Goal: Information Seeking & Learning: Learn about a topic

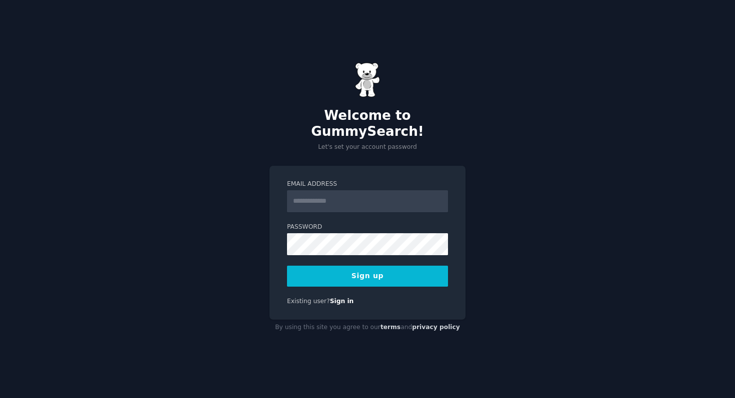
click at [332, 192] on input "Email Address" at bounding box center [367, 201] width 161 height 22
click at [248, 207] on div "Welcome to GummySearch! Let's set your account password Email Address Password …" at bounding box center [367, 199] width 735 height 398
click at [311, 191] on input "Email Address" at bounding box center [367, 201] width 161 height 22
type input "**********"
click at [393, 266] on button "Sign up" at bounding box center [367, 276] width 161 height 21
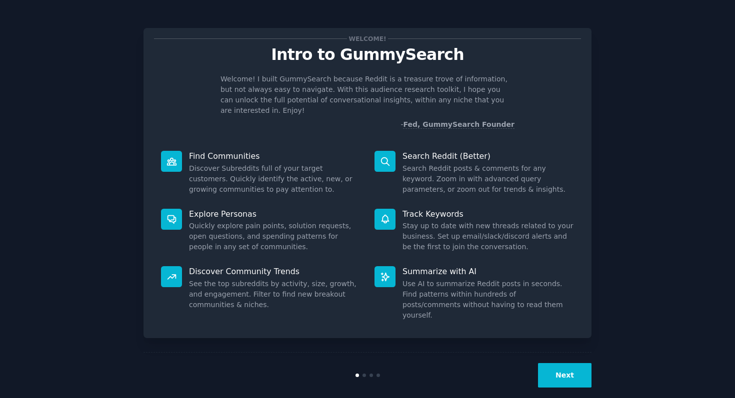
click at [560, 363] on button "Next" at bounding box center [564, 375] width 53 height 24
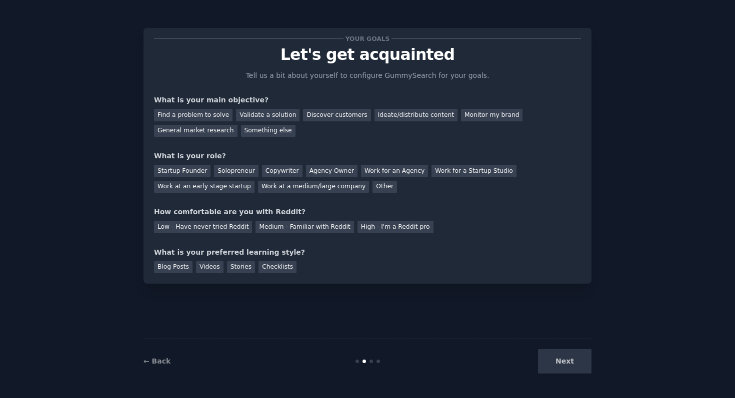
click at [560, 361] on div "Next" at bounding box center [516, 361] width 149 height 24
click at [568, 362] on div "Next" at bounding box center [516, 361] width 149 height 24
click at [561, 363] on div "Next" at bounding box center [516, 361] width 149 height 24
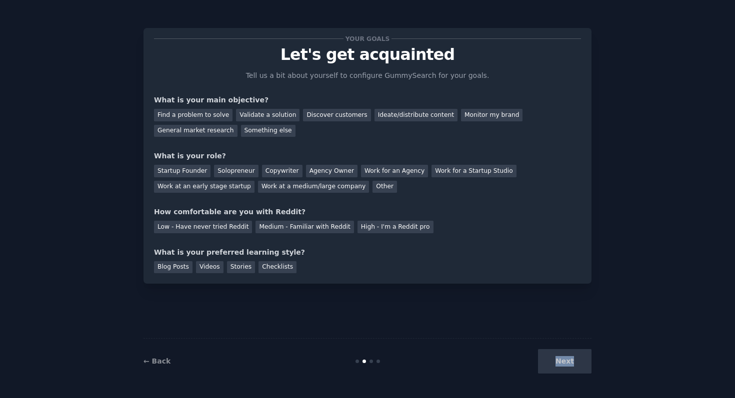
click at [561, 363] on div "Next" at bounding box center [516, 361] width 149 height 24
click at [584, 360] on div "Next" at bounding box center [516, 361] width 149 height 24
click at [572, 368] on div "Next" at bounding box center [516, 361] width 149 height 24
click at [569, 361] on div "Next" at bounding box center [516, 361] width 149 height 24
click at [566, 361] on div "Next" at bounding box center [516, 361] width 149 height 24
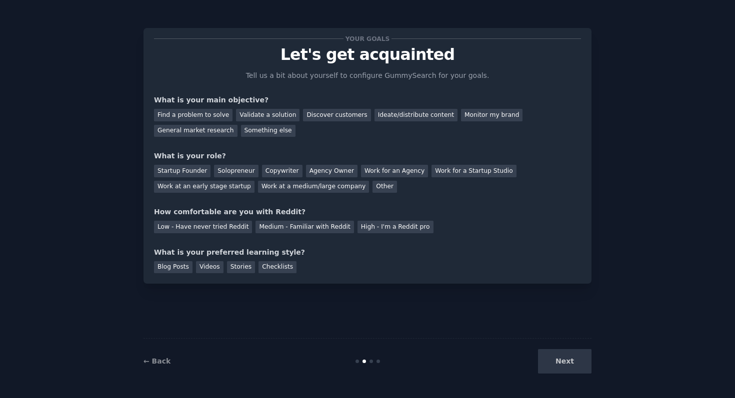
click at [566, 361] on div "Next" at bounding box center [516, 361] width 149 height 24
click at [561, 361] on div "Next" at bounding box center [516, 361] width 149 height 24
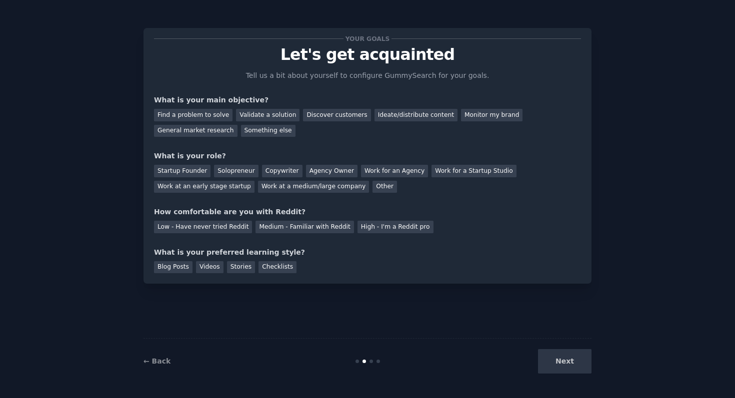
click at [561, 361] on div "Next" at bounding box center [516, 361] width 149 height 24
click at [153, 359] on link "← Back" at bounding box center [156, 361] width 27 height 8
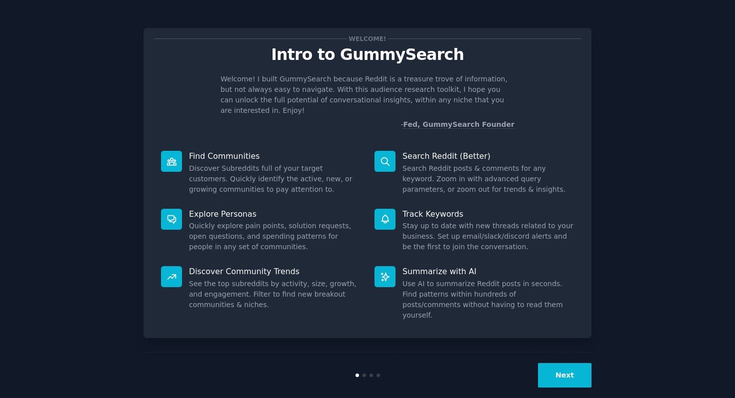
click at [433, 279] on dd "Use AI to summarize Reddit posts in seconds. Find patterns within hundreds of p…" at bounding box center [487, 300] width 171 height 42
click at [555, 363] on button "Next" at bounding box center [564, 375] width 53 height 24
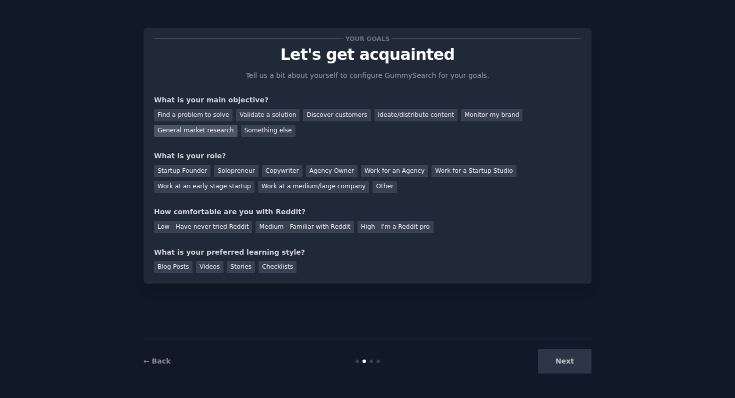
click at [193, 136] on div "General market research" at bounding box center [195, 131] width 83 height 12
click at [175, 115] on div "Find a problem to solve" at bounding box center [193, 115] width 78 height 12
click at [193, 129] on div "General market research" at bounding box center [195, 131] width 83 height 12
click at [233, 185] on div "Work at an early stage startup" at bounding box center [204, 187] width 100 height 12
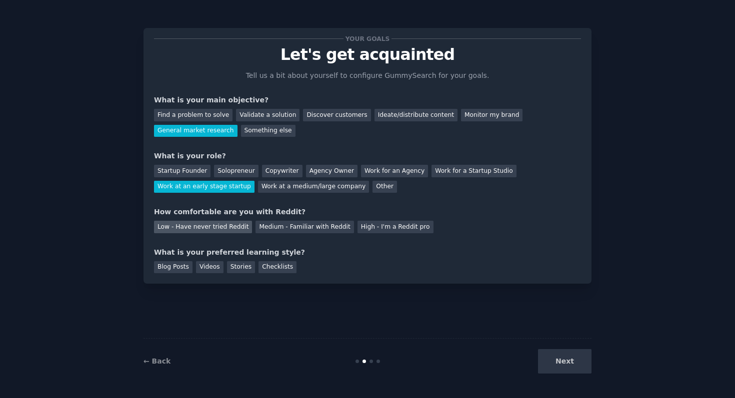
click at [212, 225] on div "Low - Have never tried Reddit" at bounding box center [203, 227] width 98 height 12
click at [241, 272] on div "Stories" at bounding box center [241, 267] width 28 height 12
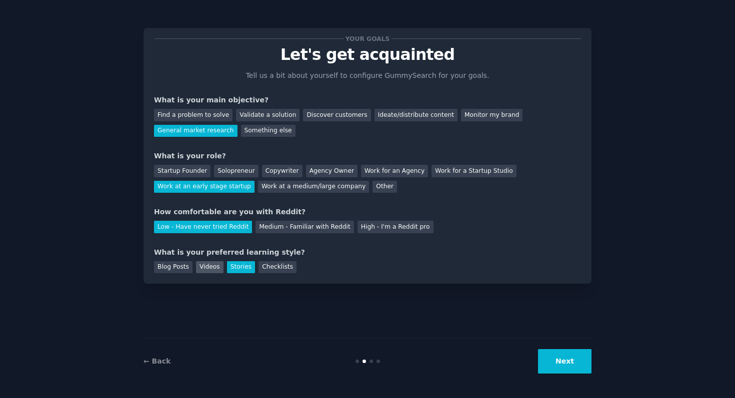
click at [210, 266] on div "Videos" at bounding box center [209, 267] width 27 height 12
click at [167, 273] on div "Blog Posts" at bounding box center [173, 267] width 38 height 12
click at [555, 361] on button "Next" at bounding box center [564, 361] width 53 height 24
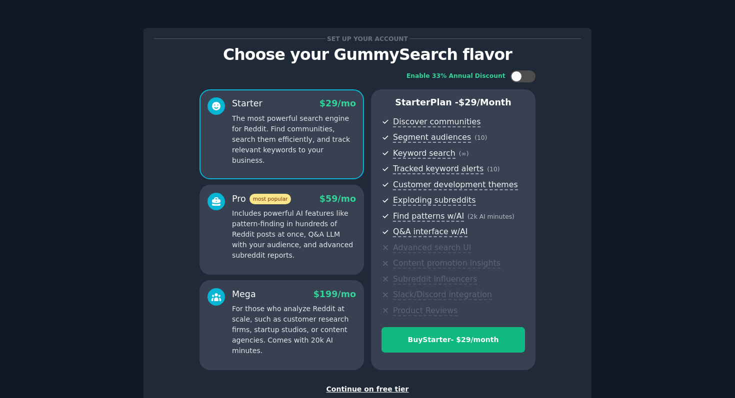
click at [348, 391] on div "Continue on free tier" at bounding box center [367, 389] width 427 height 10
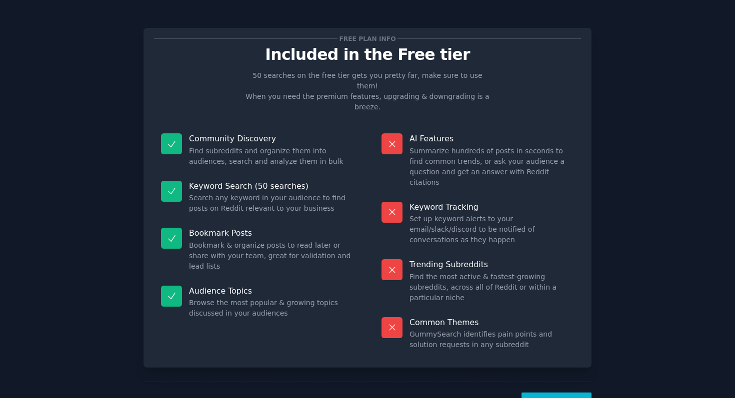
click at [558, 393] on button "Let's Go!" at bounding box center [556, 405] width 70 height 24
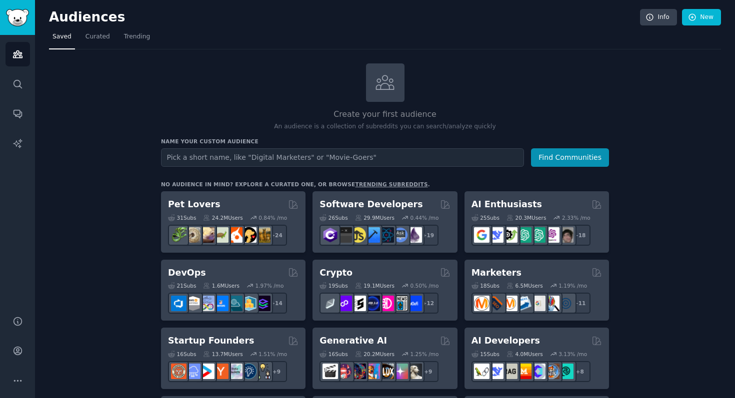
click at [223, 159] on input "text" at bounding box center [342, 157] width 363 height 18
type input "baby products"
click at [561, 155] on button "Find Communities" at bounding box center [570, 157] width 78 height 18
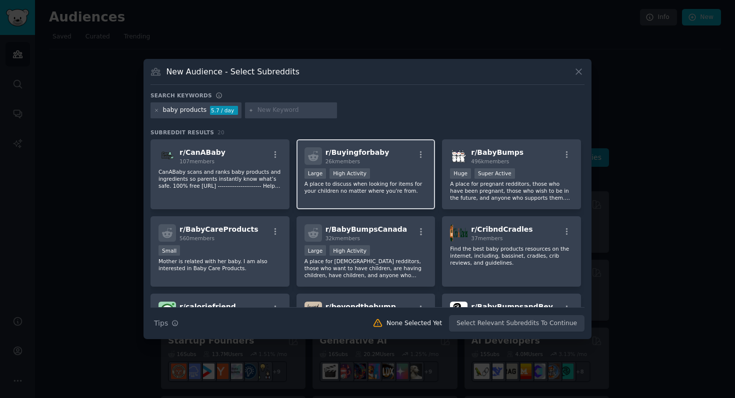
click at [361, 199] on div "r/ Buyingforbaby 26k members Large High Activity A place to discuss when lookin…" at bounding box center [365, 174] width 139 height 70
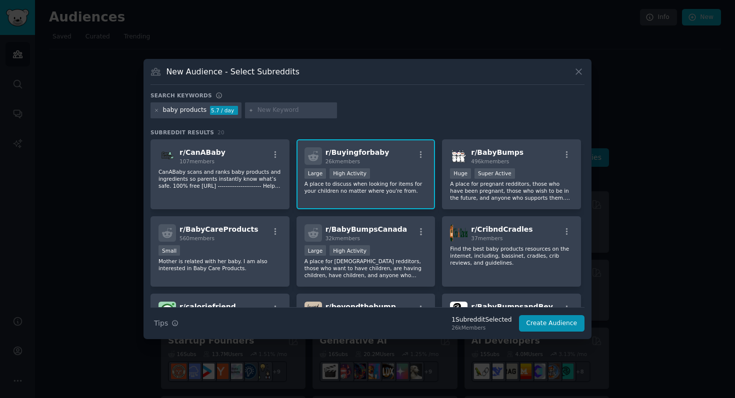
click at [385, 165] on div "r/ Buyingforbaby 26k members >= 80th percentile for submissions / day Large Hig…" at bounding box center [365, 174] width 139 height 70
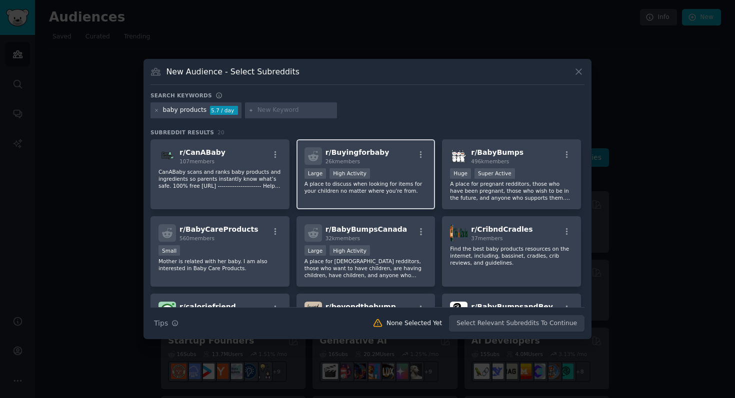
click at [385, 165] on div "r/ Buyingforbaby 26k members >= 80th percentile for submissions / day Large Hig…" at bounding box center [365, 174] width 139 height 70
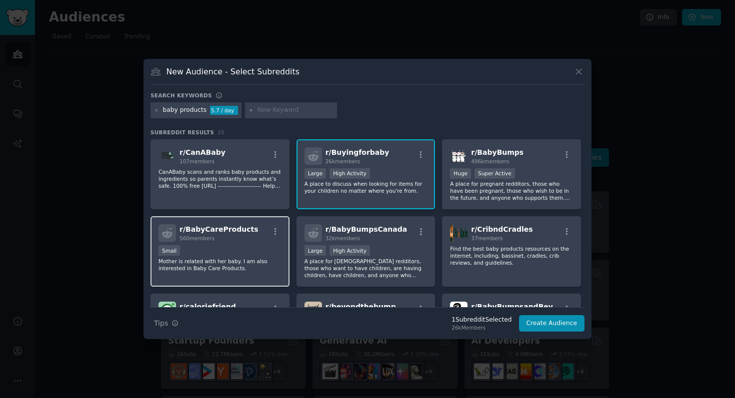
click at [217, 263] on p "Mother is related with her baby. I am also interested in Baby Care Products." at bounding box center [219, 265] width 123 height 14
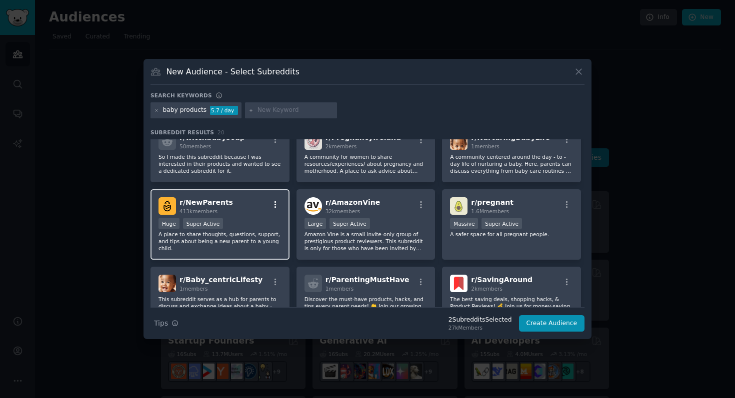
scroll to position [247, 0]
click at [231, 200] on div "r/ NewParents 413k members" at bounding box center [219, 204] width 123 height 17
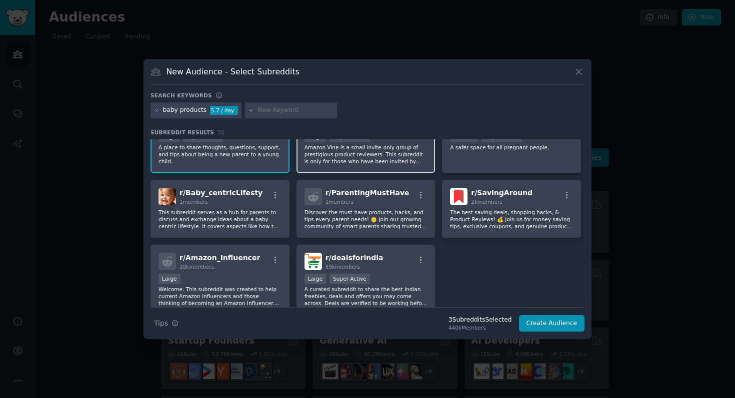
scroll to position [334, 0]
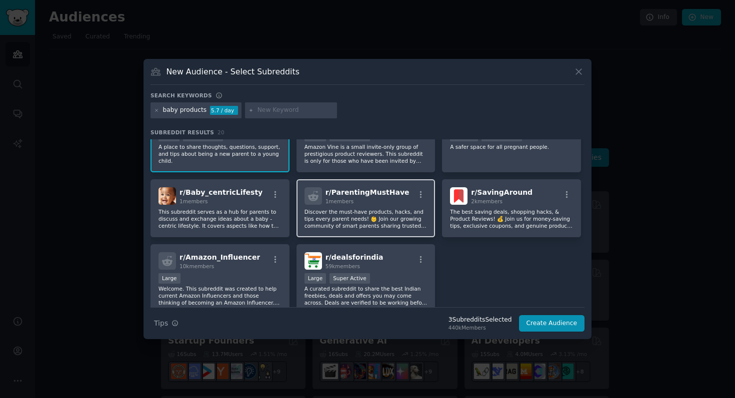
click at [387, 206] on div "r/ ParentingMustHave 1 members Discover the must-have products, hacks, and tips…" at bounding box center [365, 208] width 139 height 58
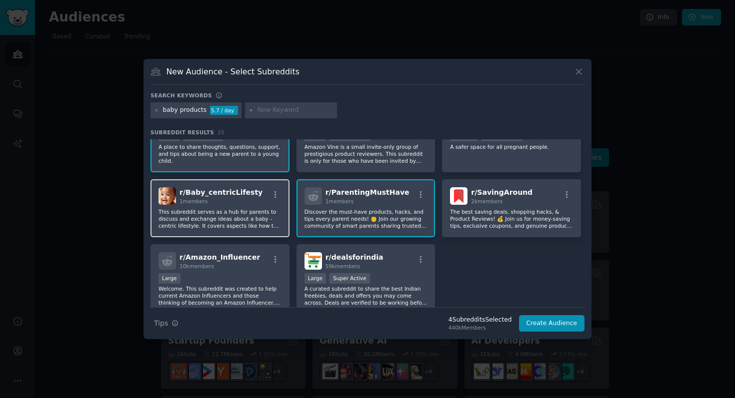
click at [221, 206] on div "r/ Baby_centricLifesty 1 members This subreddit serves as a hub for parents to …" at bounding box center [219, 208] width 139 height 58
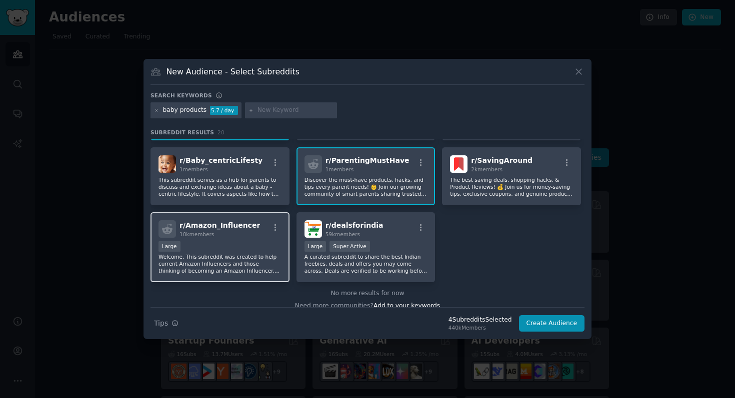
scroll to position [370, 0]
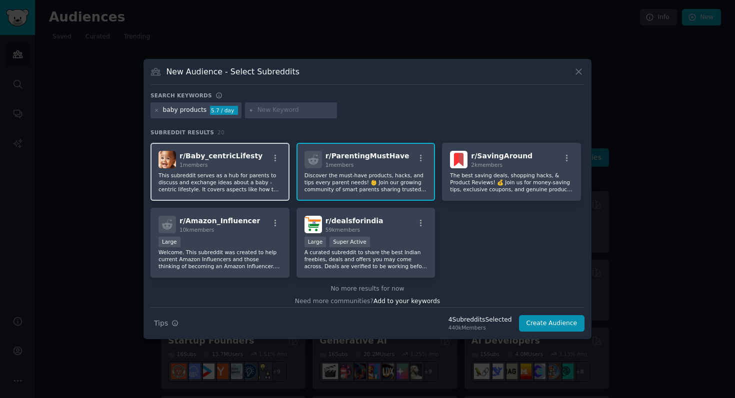
click at [261, 168] on div "r/ Baby_centricLifesty 1 members" at bounding box center [219, 159] width 123 height 17
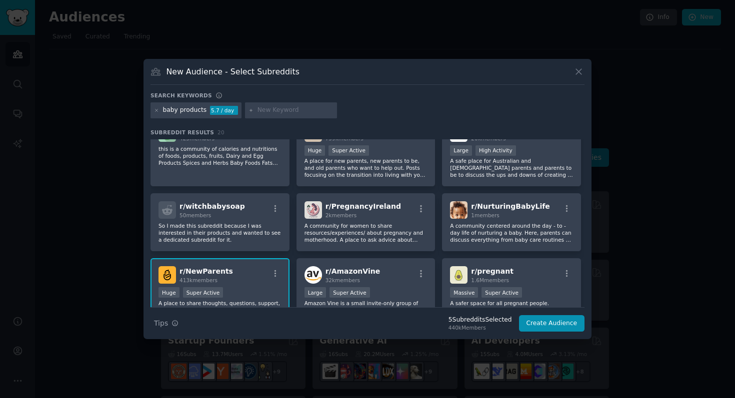
scroll to position [175, 0]
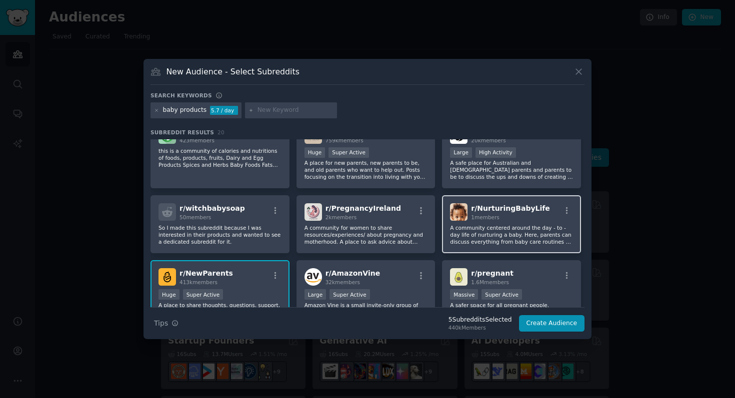
click at [537, 216] on div "r/ NurturingBabyLife 1 members" at bounding box center [511, 211] width 123 height 17
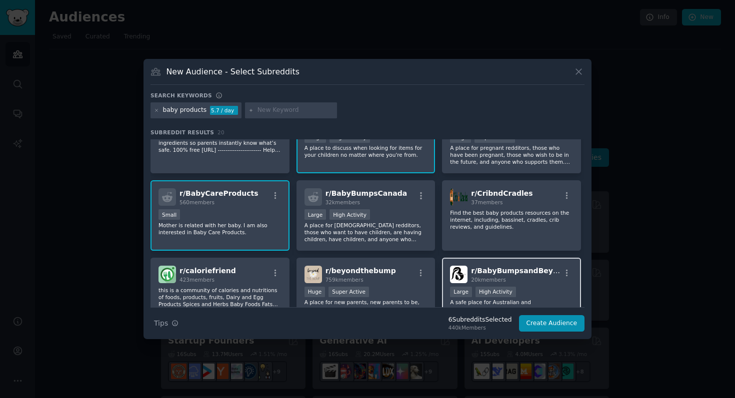
scroll to position [0, 0]
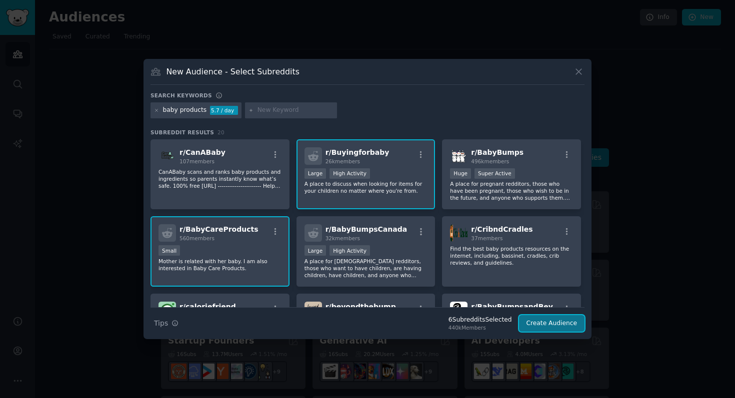
click at [547, 326] on button "Create Audience" at bounding box center [552, 323] width 66 height 17
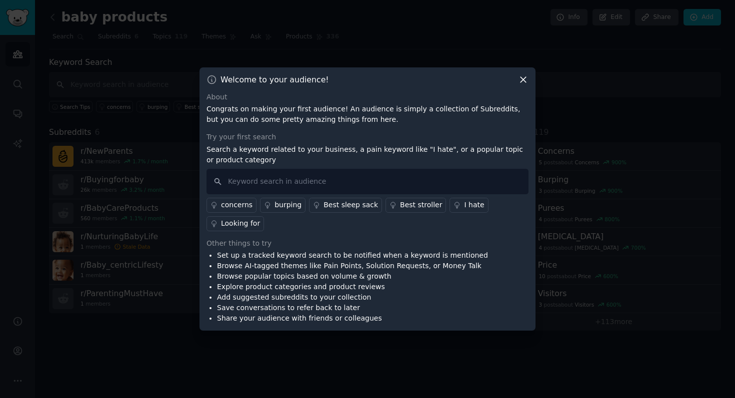
click at [417, 203] on div "Best stroller" at bounding box center [421, 205] width 42 height 10
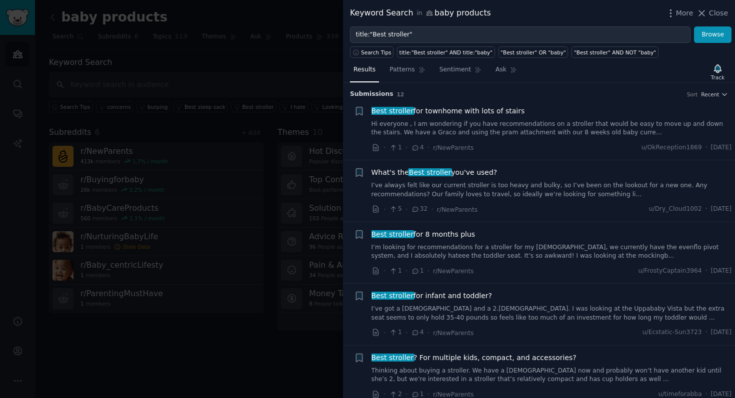
click at [566, 126] on link "Hi everyone , I am wondering if you have recommendations on a stroller that wou…" at bounding box center [551, 128] width 360 height 17
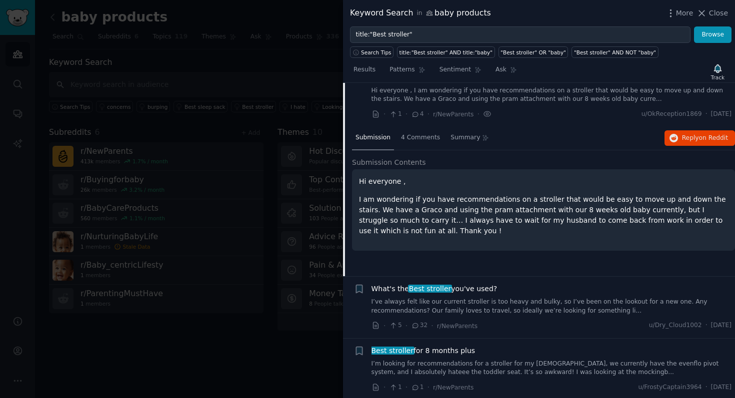
scroll to position [34, 0]
click at [410, 132] on div "4 Comments" at bounding box center [420, 138] width 46 height 24
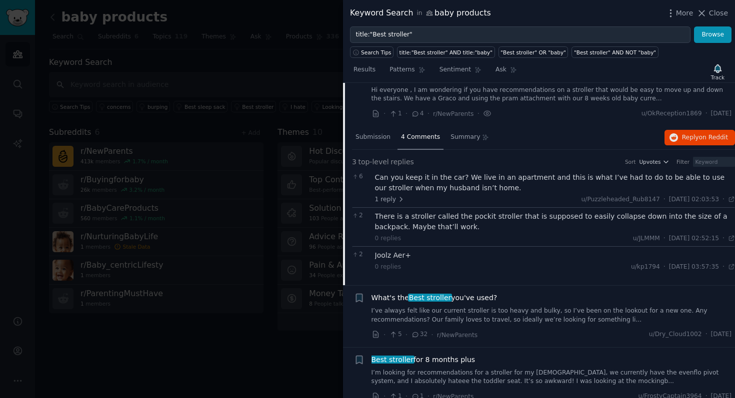
click at [412, 191] on div "Can you keep it in the car? We live in an apartment and this is what I’ve had t…" at bounding box center [555, 182] width 360 height 21
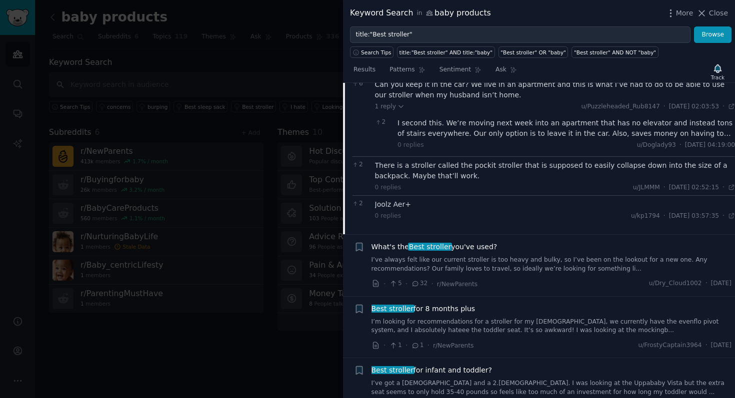
scroll to position [131, 0]
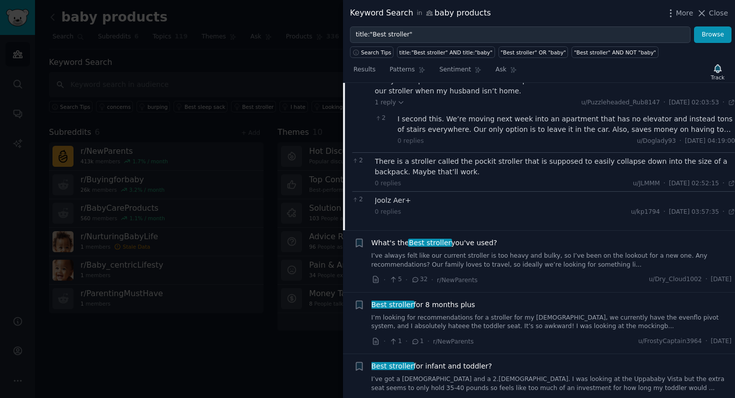
click at [518, 247] on div "What's the Best stroller you've used?" at bounding box center [551, 243] width 360 height 10
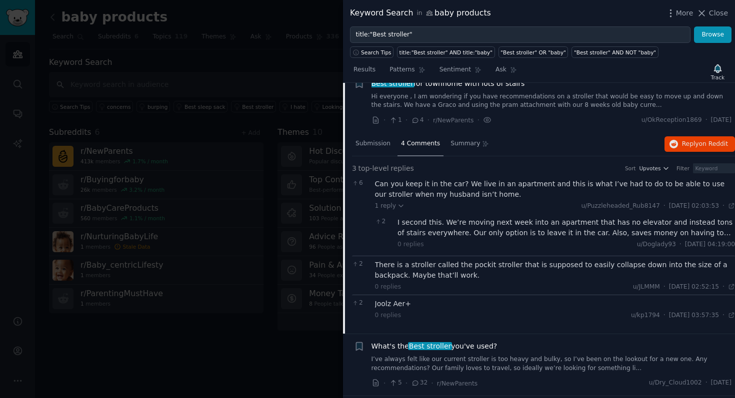
scroll to position [29, 0]
